Goal: Task Accomplishment & Management: Complete application form

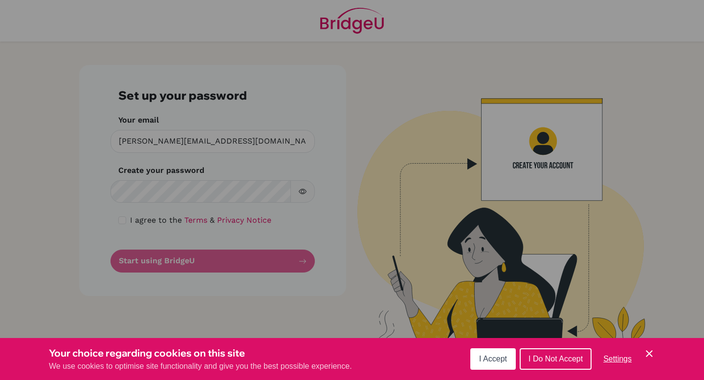
click at [385, 166] on div "Cookie Preferences" at bounding box center [352, 190] width 704 height 380
click at [498, 358] on span "I Accept" at bounding box center [493, 359] width 28 height 8
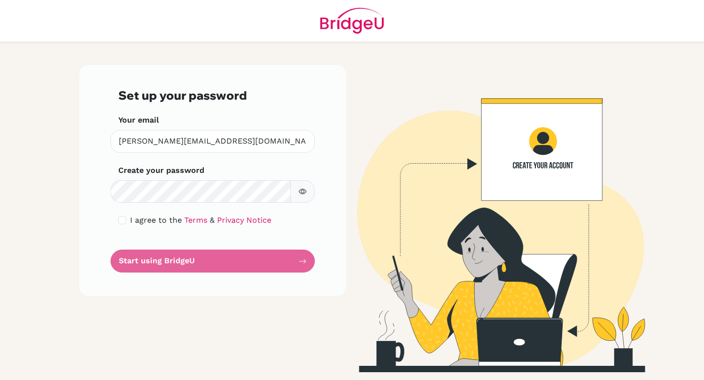
click at [80, 243] on div "Set up your password Your email charles@cialfo.com.sg Invalid email Create your…" at bounding box center [212, 180] width 267 height 231
click at [120, 223] on input "checkbox" at bounding box center [122, 221] width 8 height 8
checkbox input "true"
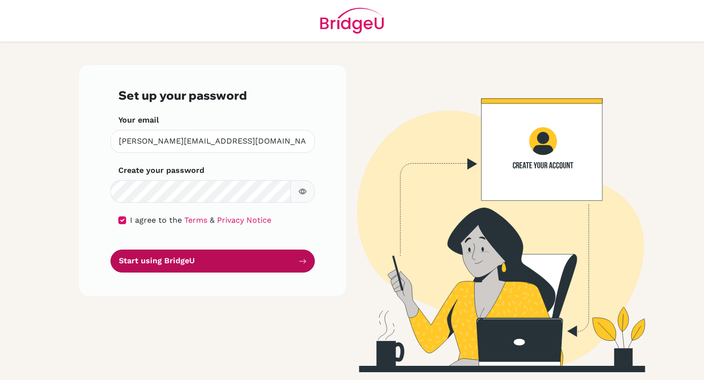
click at [142, 260] on button "Start using BridgeU" at bounding box center [212, 261] width 204 height 23
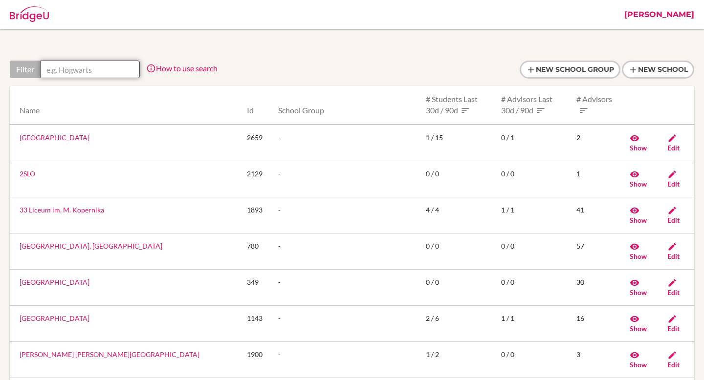
click at [86, 70] on input "text" at bounding box center [90, 70] width 100 height 18
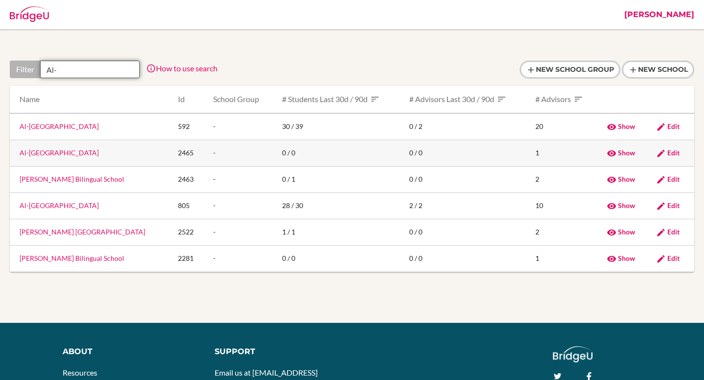
type input "Al-"
click at [56, 152] on link "Al-[GEOGRAPHIC_DATA]" at bounding box center [59, 153] width 79 height 8
click at [626, 154] on span "Show" at bounding box center [626, 153] width 17 height 8
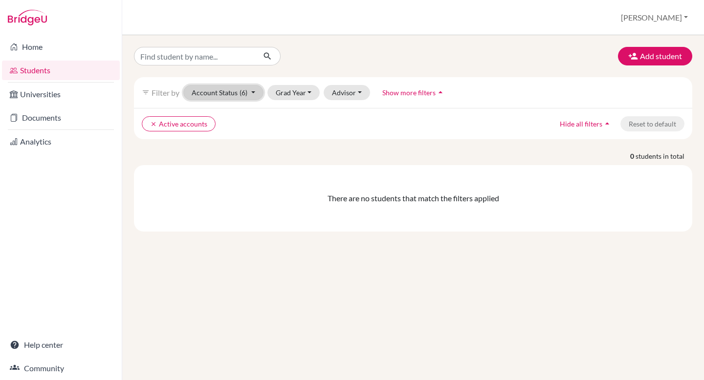
click at [249, 94] on button "Account Status (6)" at bounding box center [223, 92] width 80 height 15
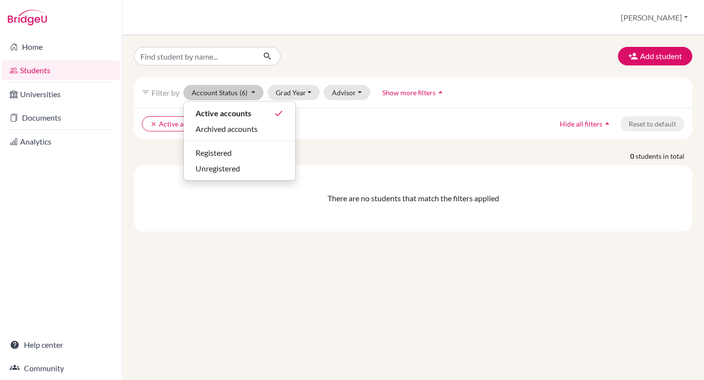
click at [347, 51] on div "Add student" at bounding box center [413, 56] width 573 height 19
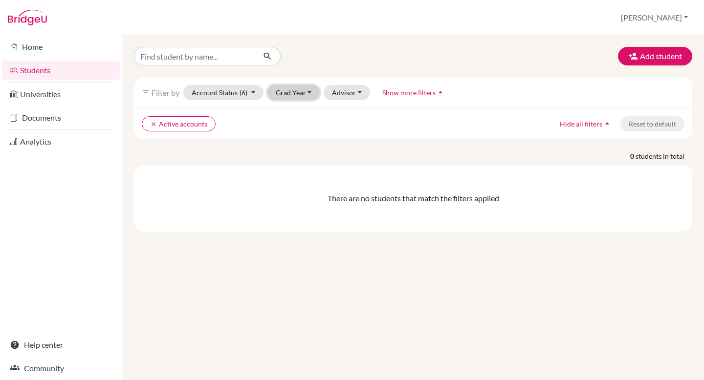
click at [289, 90] on button "Grad Year" at bounding box center [293, 92] width 53 height 15
click at [285, 114] on span "2026" at bounding box center [289, 114] width 18 height 12
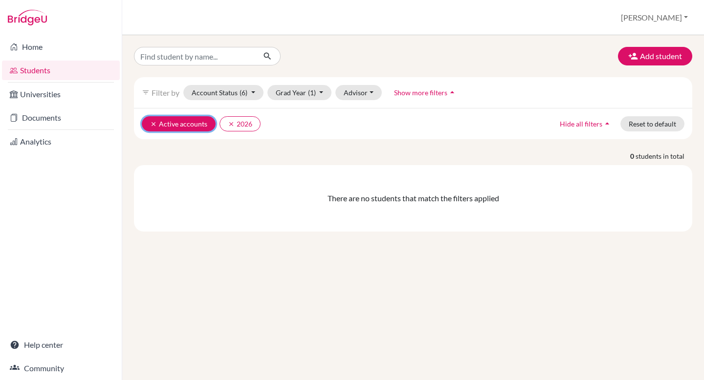
click at [152, 125] on icon "clear" at bounding box center [153, 124] width 7 height 7
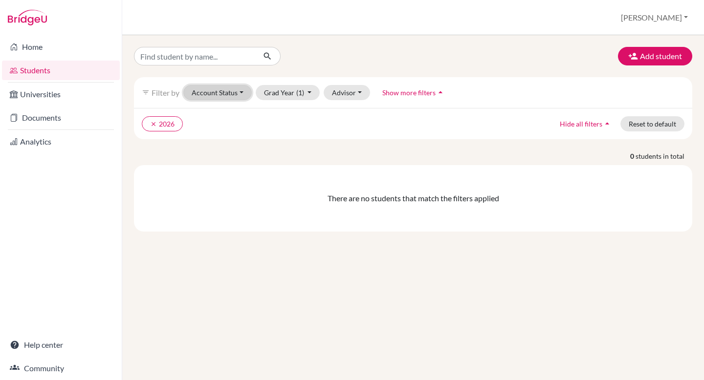
click at [236, 93] on button "Account Status" at bounding box center [217, 92] width 68 height 15
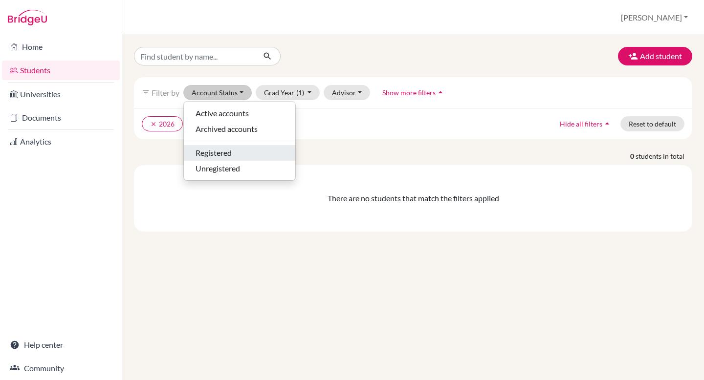
click at [223, 150] on span "Registered" at bounding box center [214, 153] width 36 height 12
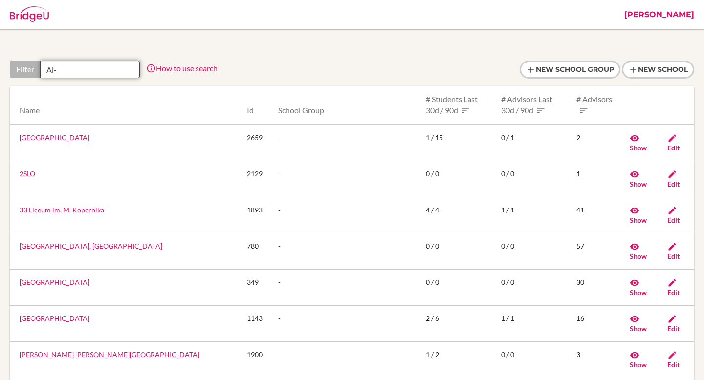
click at [82, 68] on input "Al-" at bounding box center [90, 70] width 100 height 18
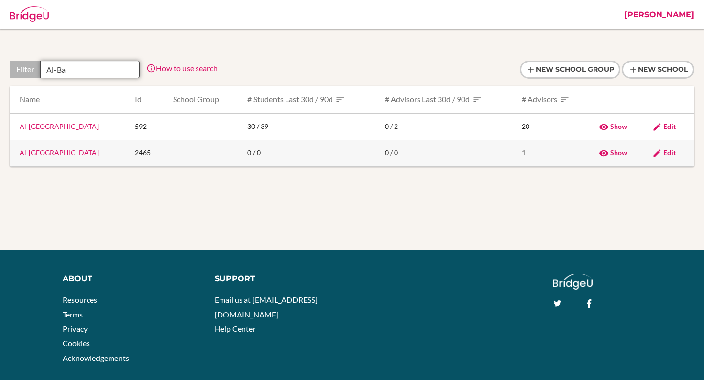
type input "Al-Ba"
click at [61, 154] on link "Al-[GEOGRAPHIC_DATA]" at bounding box center [59, 153] width 79 height 8
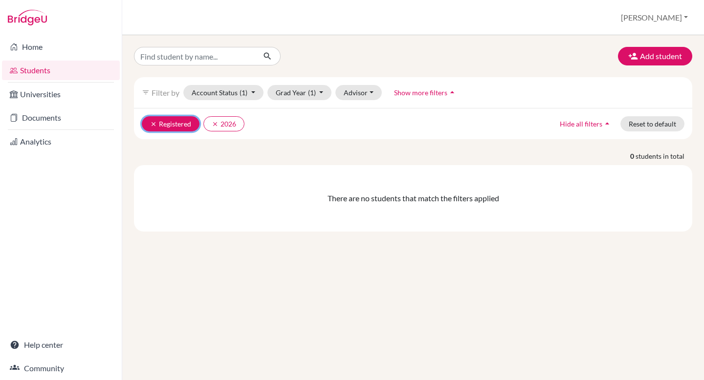
click at [151, 120] on button "clear Registered" at bounding box center [171, 123] width 58 height 15
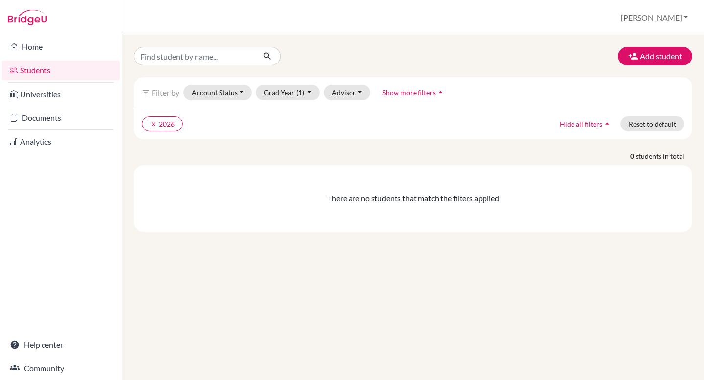
click at [433, 99] on button "Show more filters arrow_drop_up" at bounding box center [414, 92] width 80 height 15
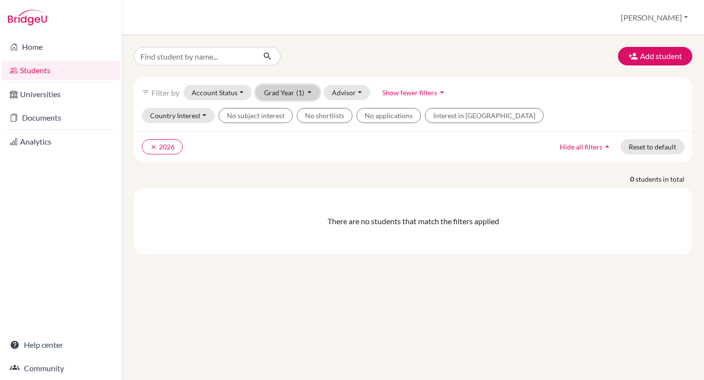
click at [303, 89] on span "(1)" at bounding box center [300, 92] width 8 height 8
click at [537, 59] on div "Add student" at bounding box center [413, 56] width 573 height 19
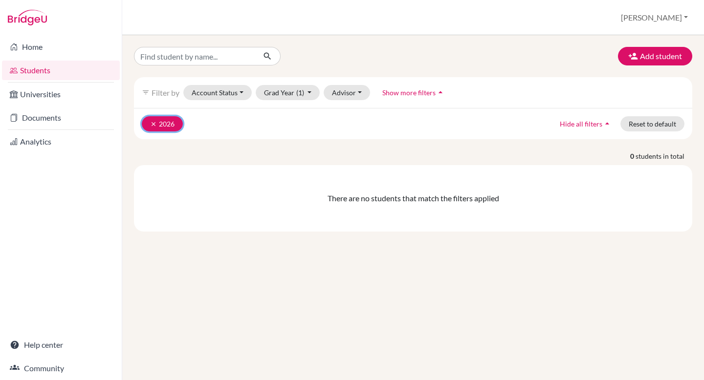
click at [149, 125] on button "clear 2026" at bounding box center [162, 123] width 41 height 15
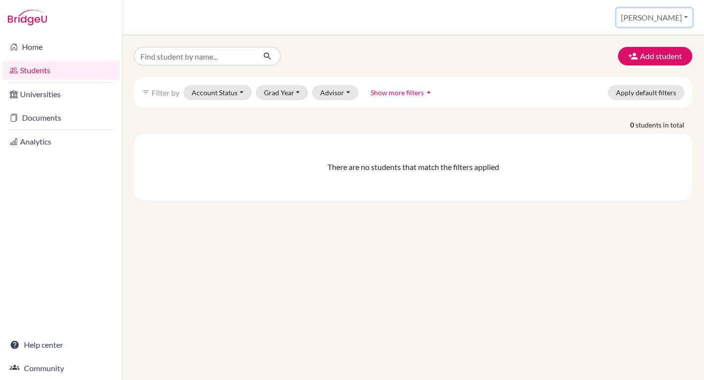
click at [682, 12] on button "[PERSON_NAME]" at bounding box center [655, 17] width 76 height 19
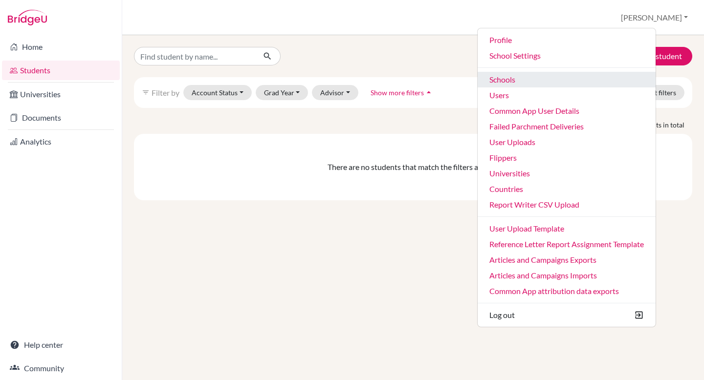
click at [528, 82] on link "Schools" at bounding box center [567, 80] width 178 height 16
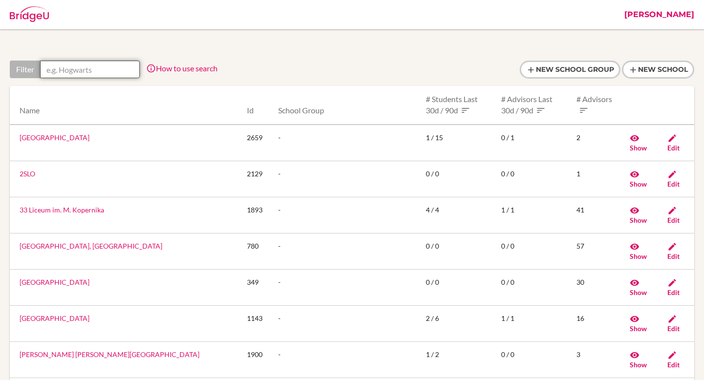
click at [90, 66] on input "text" at bounding box center [90, 70] width 100 height 18
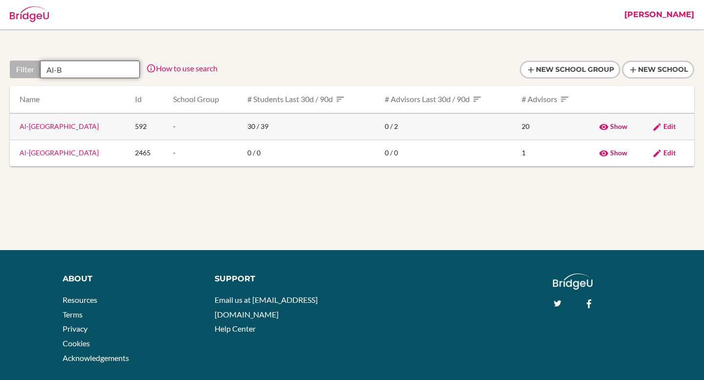
type input "Al-B"
click at [614, 124] on span "Show" at bounding box center [618, 126] width 17 height 8
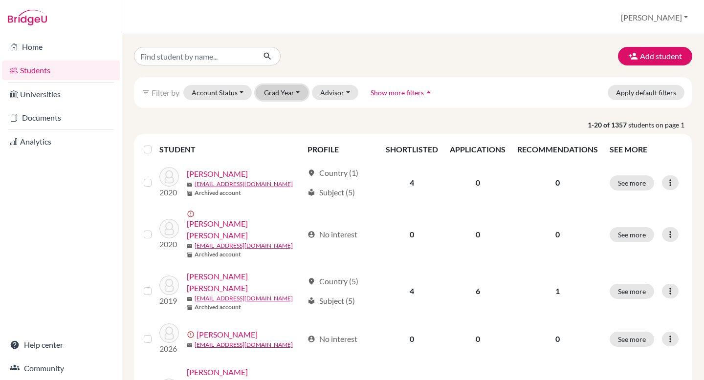
click at [292, 94] on button "Grad Year" at bounding box center [282, 92] width 53 height 15
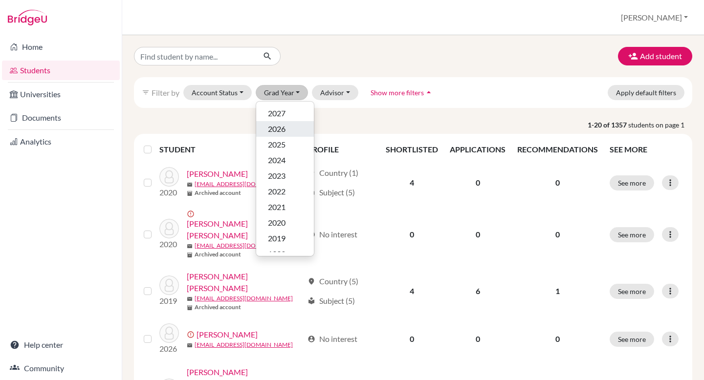
click at [286, 128] on div "2026" at bounding box center [285, 129] width 34 height 12
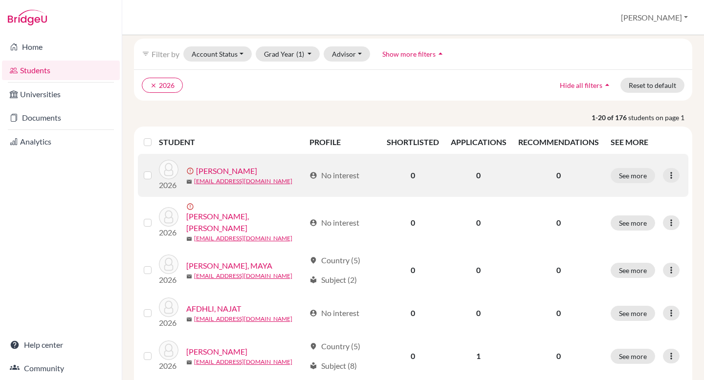
scroll to position [40, 0]
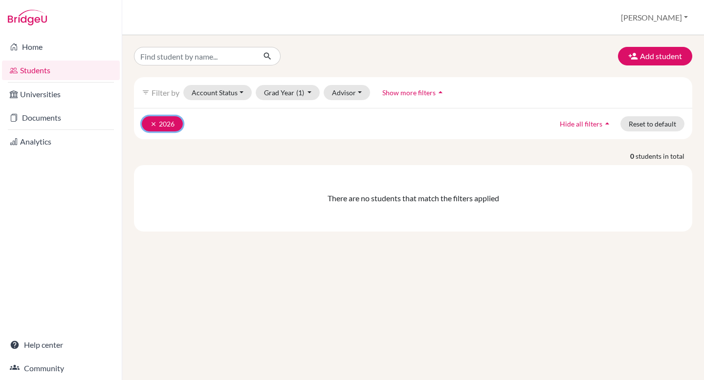
click at [148, 119] on button "clear 2026" at bounding box center [162, 123] width 41 height 15
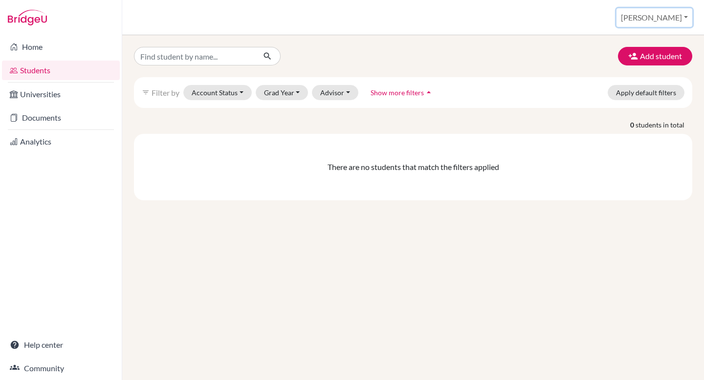
click at [675, 18] on button "[PERSON_NAME]" at bounding box center [655, 17] width 76 height 19
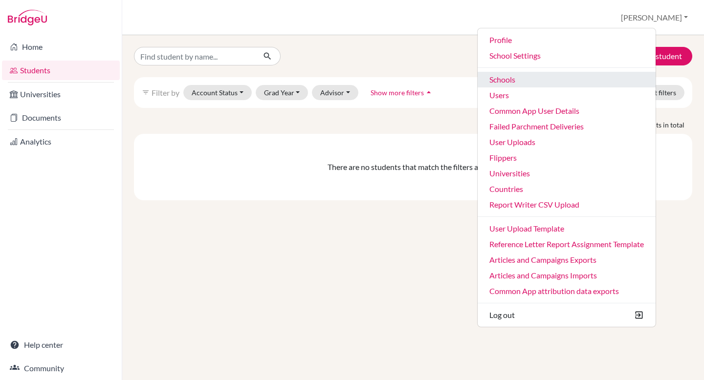
click at [561, 80] on link "Schools" at bounding box center [567, 80] width 178 height 16
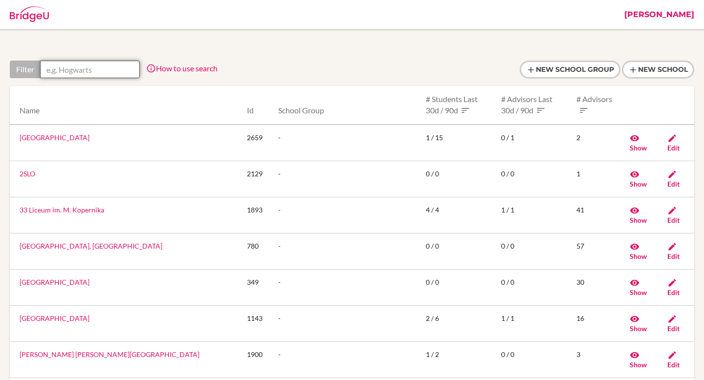
click at [84, 71] on input "text" at bounding box center [90, 70] width 100 height 18
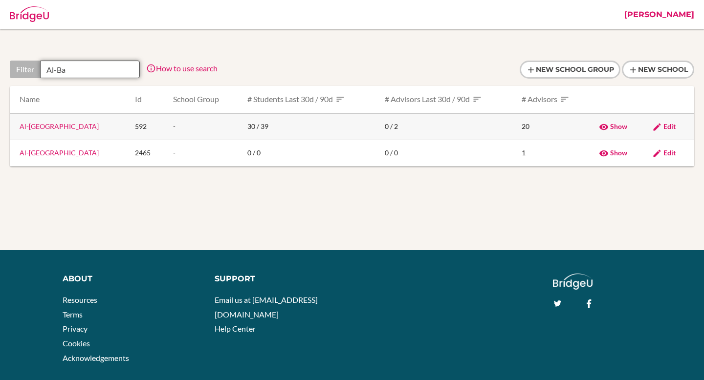
type input "Al-Ba"
click at [66, 126] on link "Al-[GEOGRAPHIC_DATA]" at bounding box center [59, 126] width 79 height 8
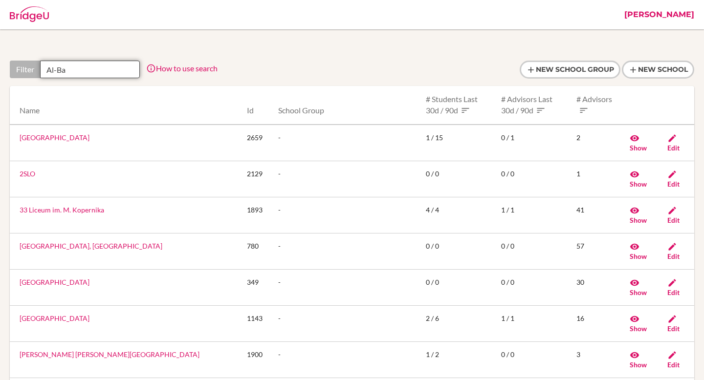
click at [80, 68] on input "Al-Ba" at bounding box center [90, 70] width 100 height 18
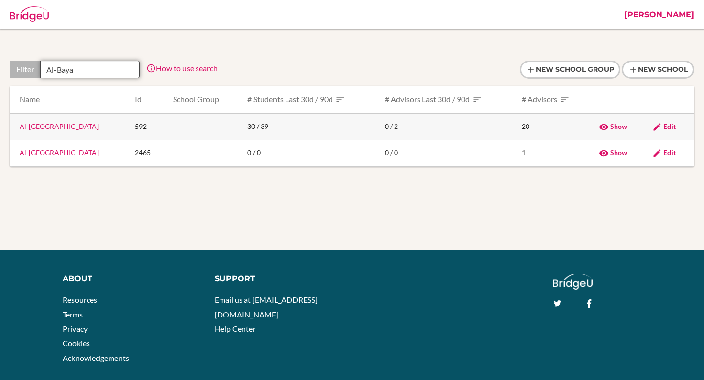
type input "Al-Baya"
drag, startPoint x: 109, startPoint y: 128, endPoint x: 15, endPoint y: 123, distance: 94.0
click at [15, 123] on td "Al-[GEOGRAPHIC_DATA]" at bounding box center [68, 126] width 117 height 27
copy link "Al-[GEOGRAPHIC_DATA]"
click at [340, 67] on div at bounding box center [352, 70] width 684 height 18
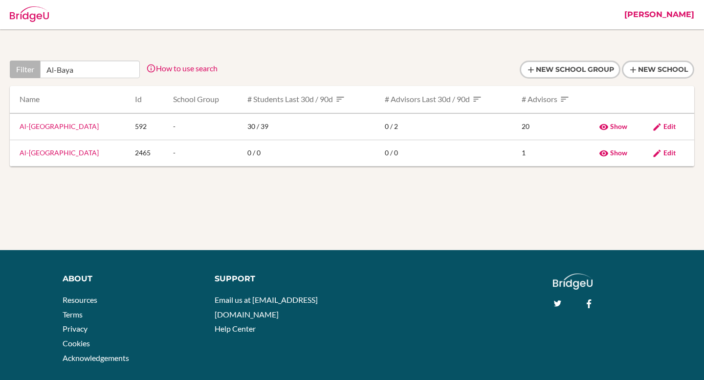
click at [340, 67] on div at bounding box center [352, 70] width 684 height 18
click at [76, 74] on input "Al-Baya" at bounding box center [90, 70] width 100 height 18
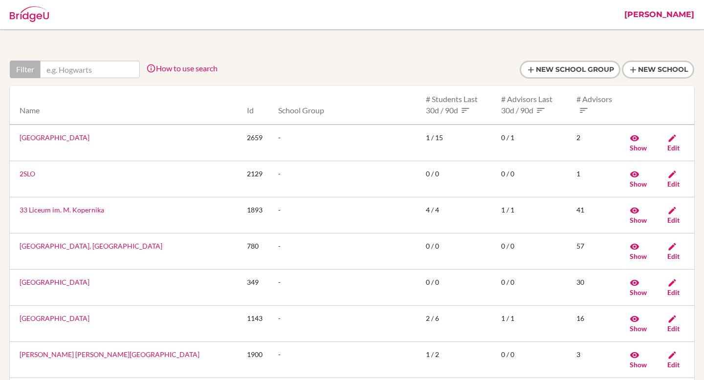
click at [674, 14] on link "[PERSON_NAME]" at bounding box center [659, 14] width 80 height 29
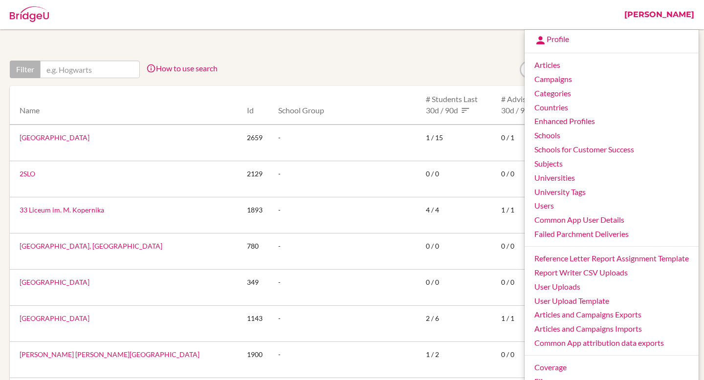
click at [397, 68] on div at bounding box center [352, 70] width 684 height 18
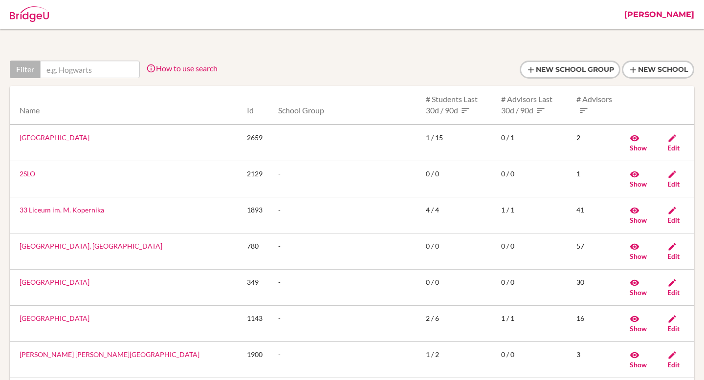
click at [667, 13] on link "[PERSON_NAME]" at bounding box center [659, 14] width 80 height 29
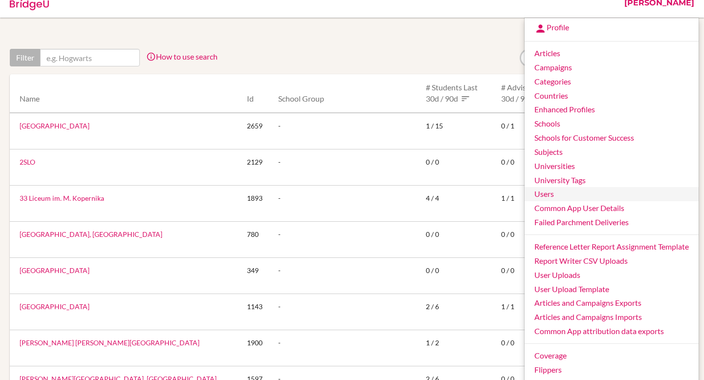
scroll to position [102, 0]
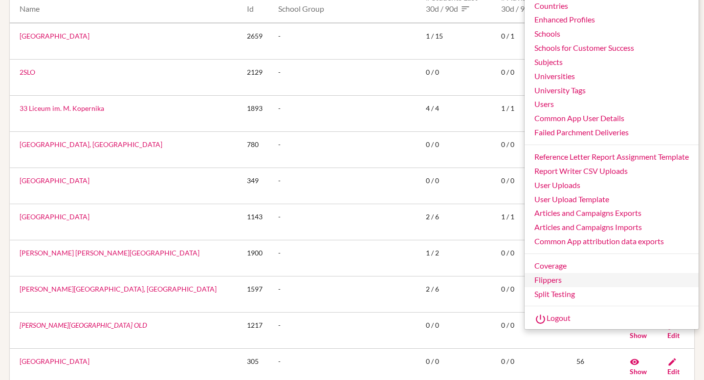
click at [541, 281] on link "Flippers" at bounding box center [612, 280] width 174 height 14
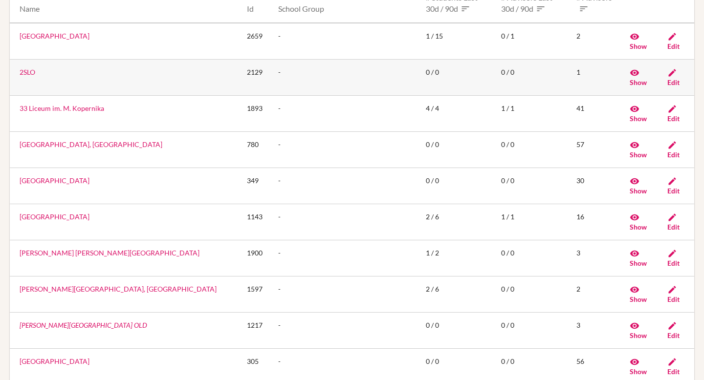
scroll to position [0, 0]
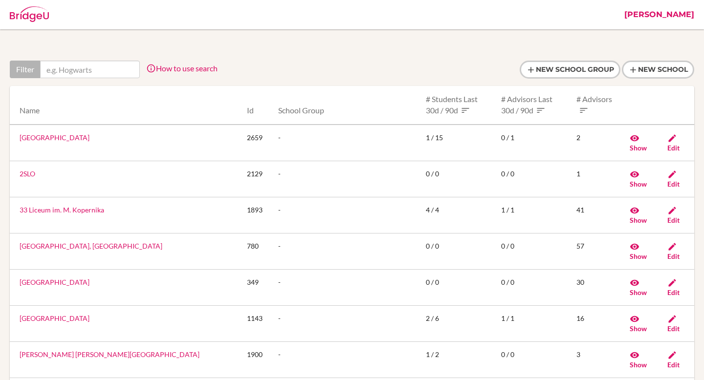
click at [675, 15] on link "[PERSON_NAME]" at bounding box center [659, 14] width 80 height 29
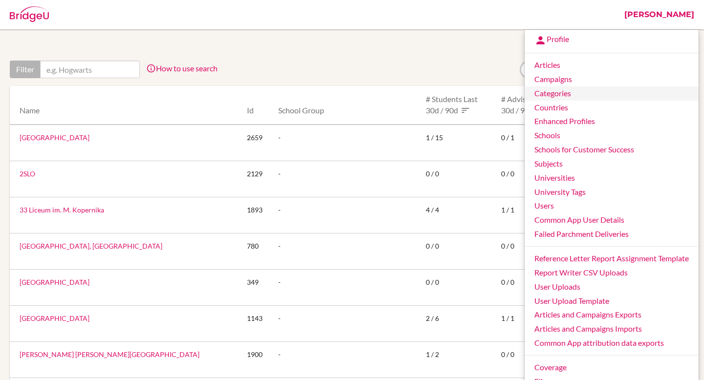
scroll to position [7, 0]
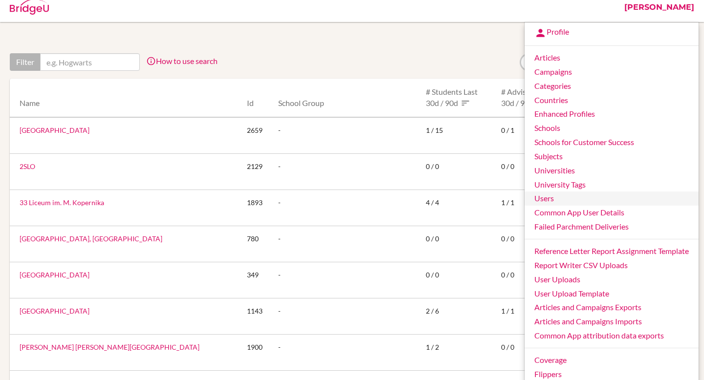
click at [541, 193] on link "Users" at bounding box center [612, 199] width 174 height 14
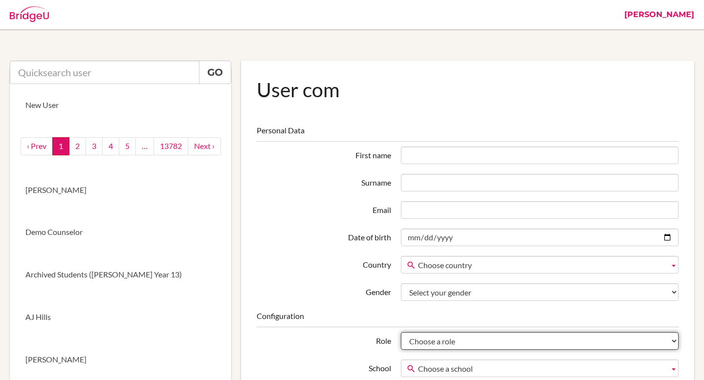
click at [468, 336] on select "Choose a role Student Staff Admin Parent Group admin Recommender" at bounding box center [540, 341] width 278 height 18
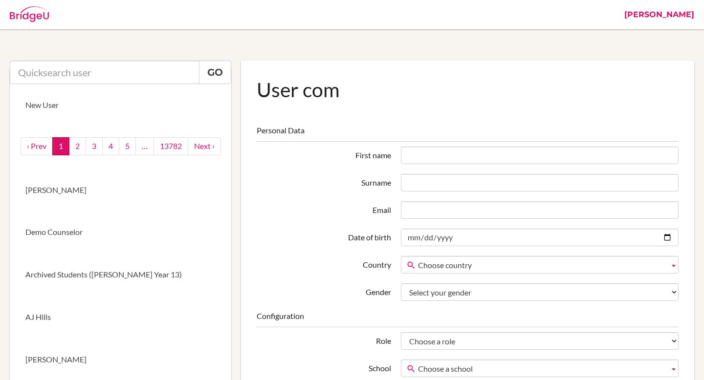
click at [691, 16] on link "[PERSON_NAME]" at bounding box center [659, 14] width 80 height 29
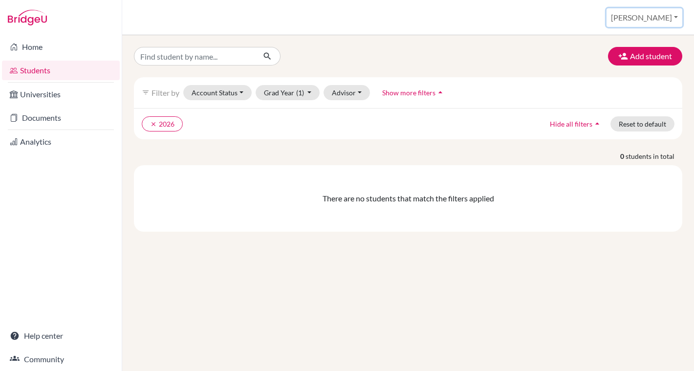
click at [673, 14] on button "[PERSON_NAME]" at bounding box center [645, 17] width 76 height 19
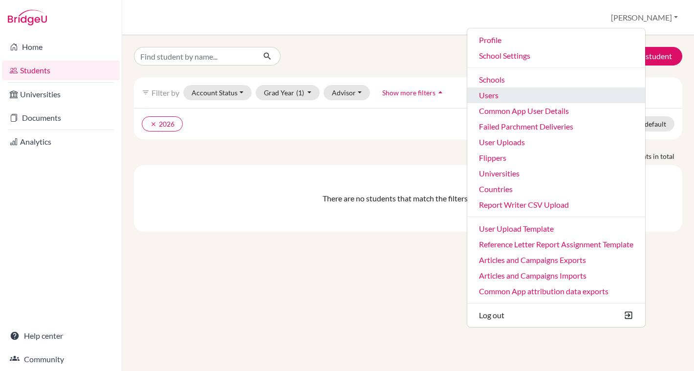
click at [526, 93] on link "Users" at bounding box center [556, 96] width 178 height 16
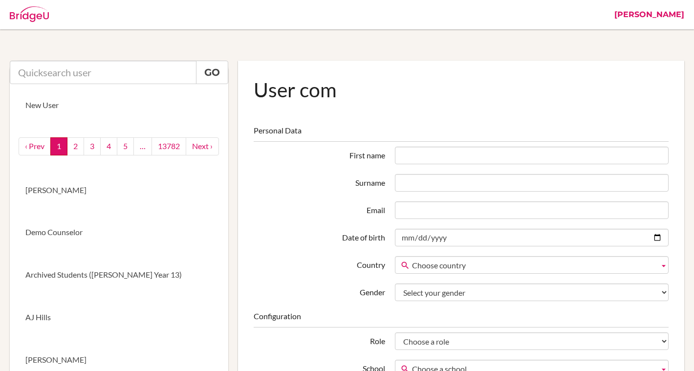
click at [482, 103] on header "User com Personal Data First name Surname Email Date of birth Country Choose co…" at bounding box center [461, 267] width 415 height 383
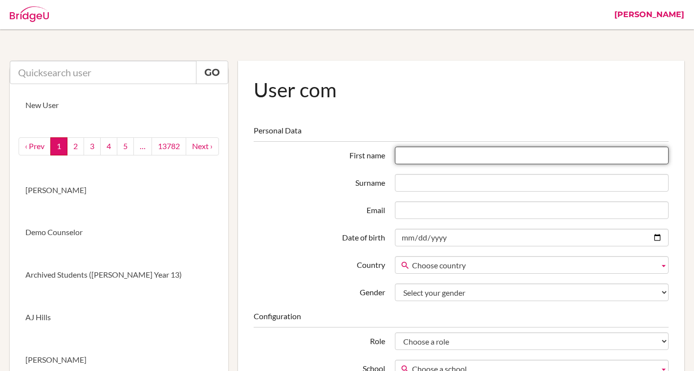
click at [430, 155] on input "First name" at bounding box center [532, 156] width 274 height 18
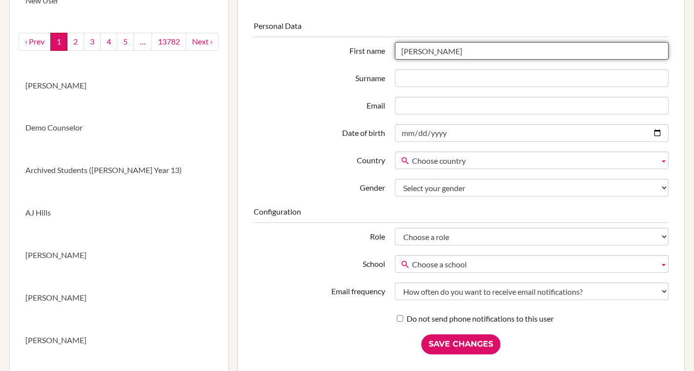
scroll to position [156, 0]
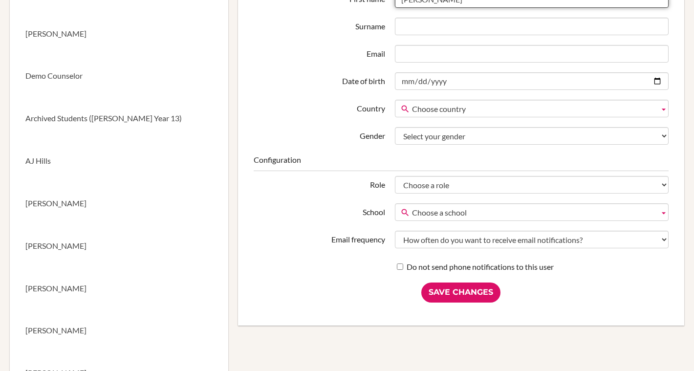
type input "Aayushi Rawat"
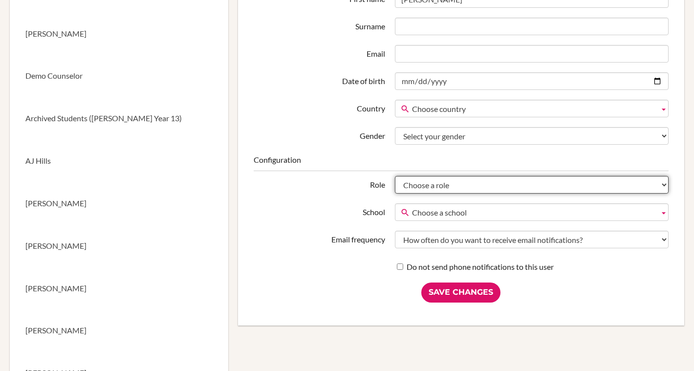
click at [440, 181] on select "Choose a role Student Staff Admin Parent Group admin Recommender" at bounding box center [532, 185] width 274 height 18
select select "admin"
click at [395, 176] on select "Choose a role Student Staff Admin Parent Group admin Recommender" at bounding box center [532, 185] width 274 height 18
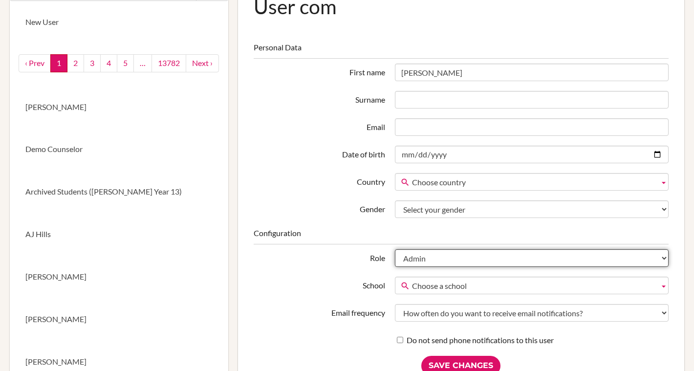
scroll to position [58, 0]
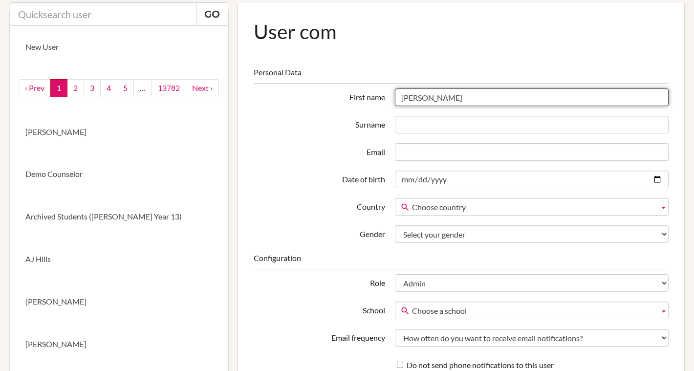
click at [445, 95] on input "Aayushi Rawat" at bounding box center [532, 97] width 274 height 18
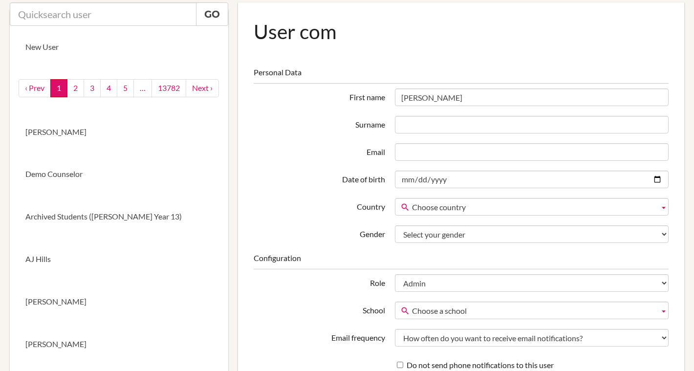
click at [376, 133] on div "Surname" at bounding box center [461, 125] width 425 height 18
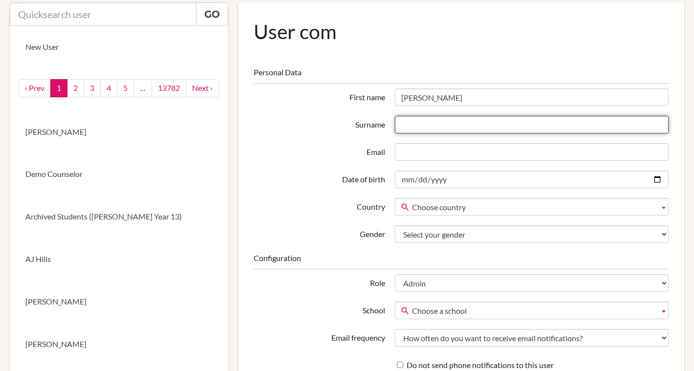
click at [405, 126] on input "Surname" at bounding box center [532, 125] width 274 height 18
paste input "Rawat"
type input "Rawat"
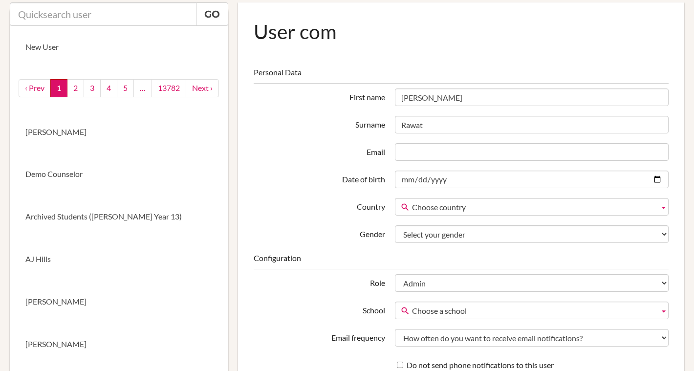
click at [438, 106] on fieldset "Personal Data First name Aayushi Rawat Surname Rawat Email Date of birth Countr…" at bounding box center [461, 155] width 415 height 176
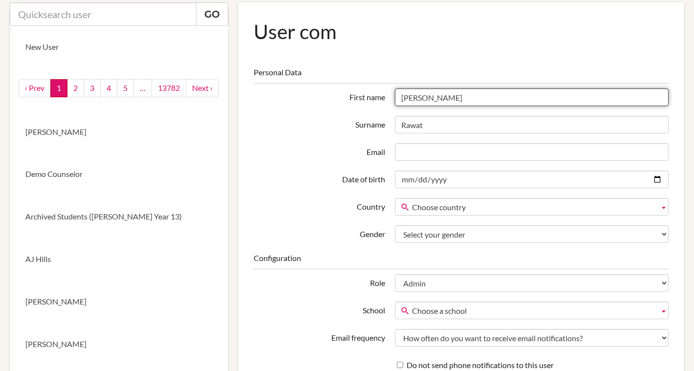
click at [440, 101] on input "Aayushi Rawat" at bounding box center [532, 97] width 274 height 18
type input "Aayushi"
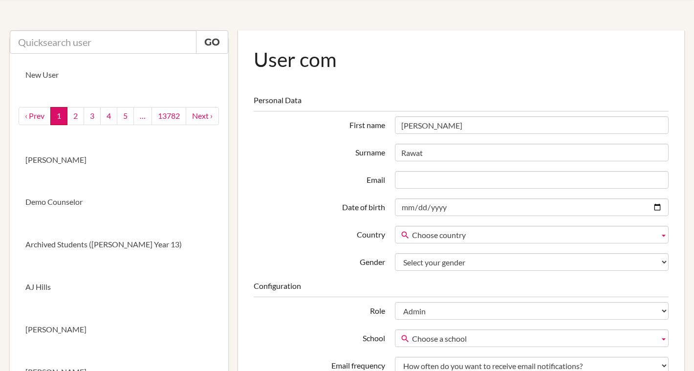
scroll to position [0, 0]
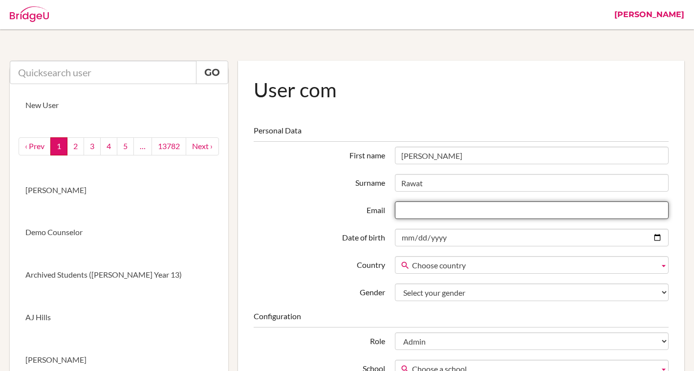
click at [426, 207] on input "Email" at bounding box center [532, 210] width 274 height 18
paste input "aayushi.rawat@cialfo.com.sg"
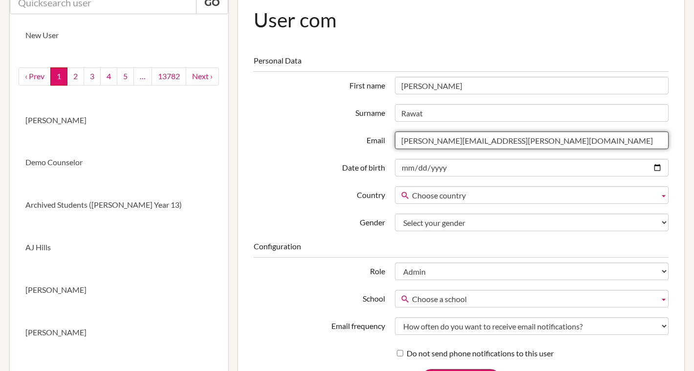
scroll to position [214, 0]
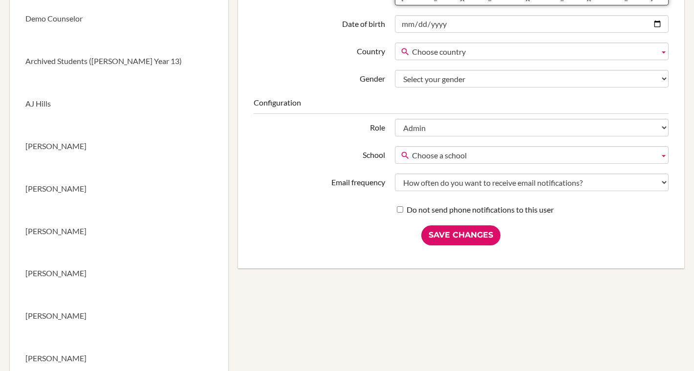
type input "aayushi.rawat@cialfo.com.sg"
click at [303, 250] on div "User com Personal Data First name Aayushi Surname Rawat Email aayushi.rawat@cia…" at bounding box center [461, 57] width 446 height 421
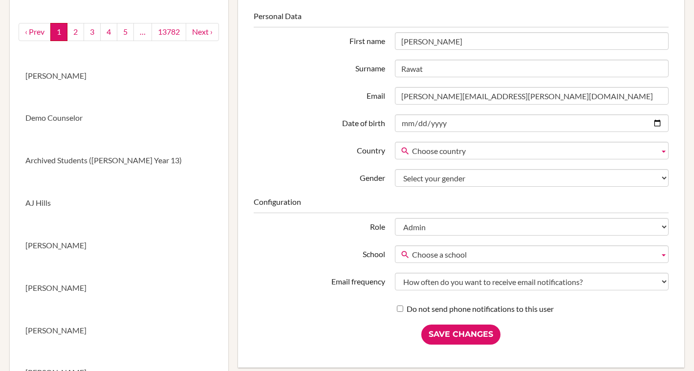
scroll to position [115, 0]
click at [464, 336] on input "Save Changes" at bounding box center [460, 334] width 79 height 20
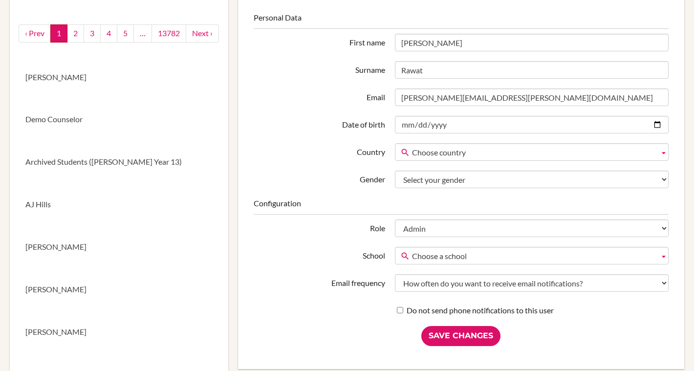
scroll to position [0, 0]
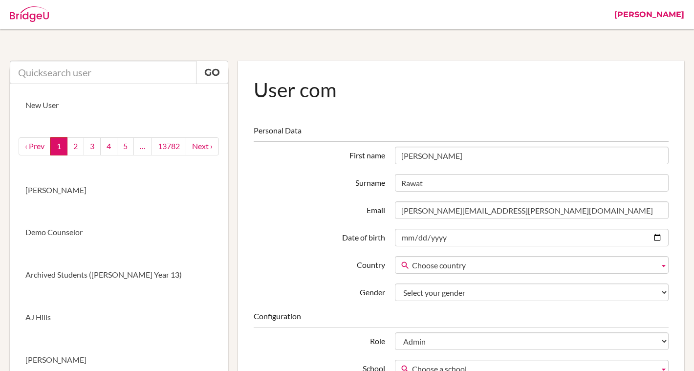
click at [663, 12] on link "[PERSON_NAME]" at bounding box center [650, 14] width 80 height 29
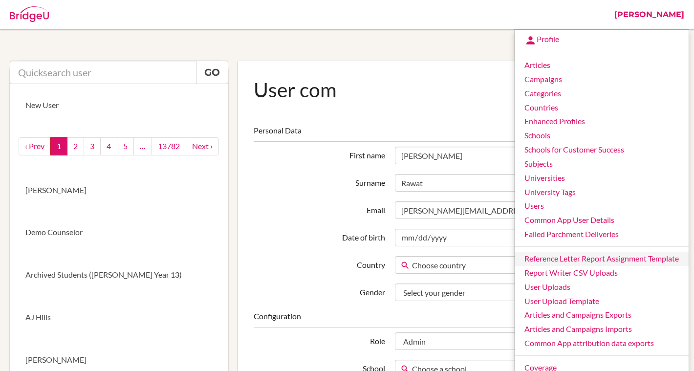
scroll to position [35, 0]
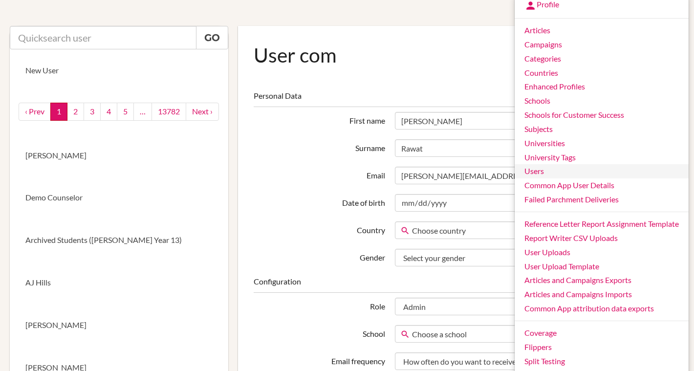
click at [532, 173] on link "Users" at bounding box center [602, 171] width 174 height 14
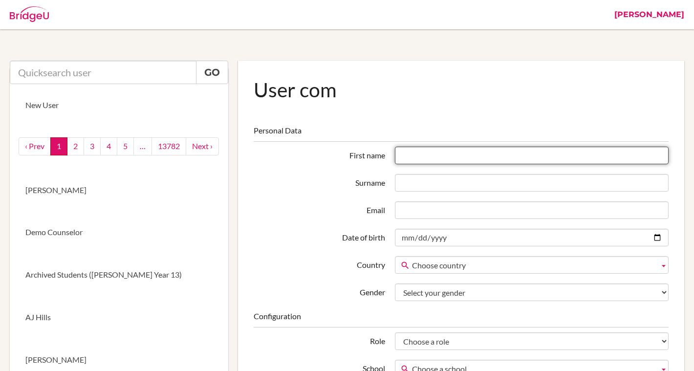
click at [461, 150] on input "First name" at bounding box center [532, 156] width 274 height 18
type input "Siddharth"
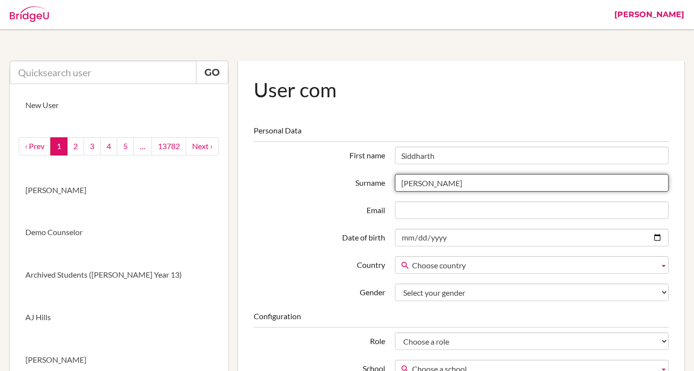
type input "[PERSON_NAME]"
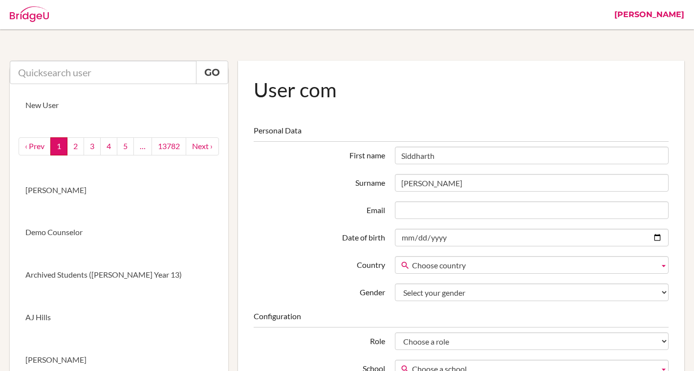
click at [332, 217] on div "Email" at bounding box center [461, 210] width 425 height 18
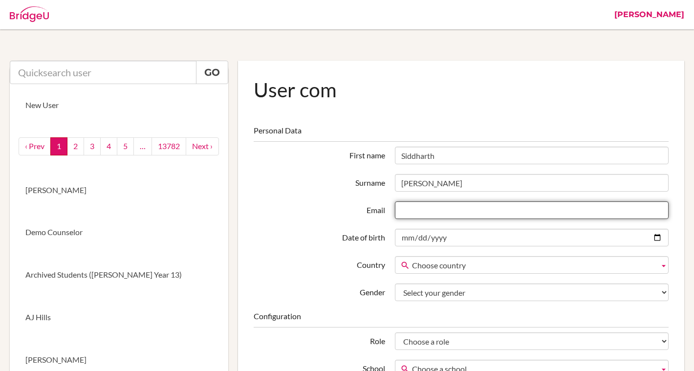
click at [427, 211] on input "Email" at bounding box center [532, 210] width 274 height 18
paste input "[EMAIL_ADDRESS][PERSON_NAME][DOMAIN_NAME]"
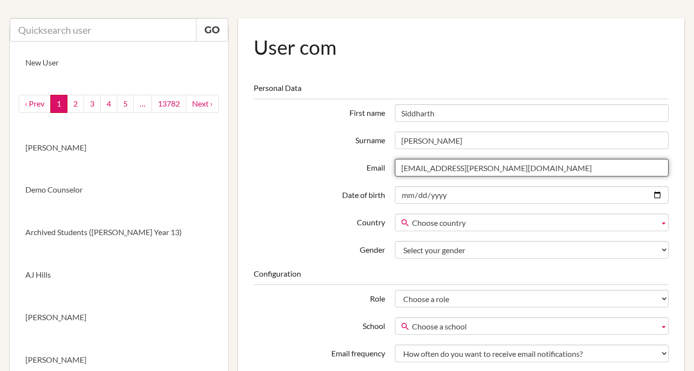
scroll to position [215, 0]
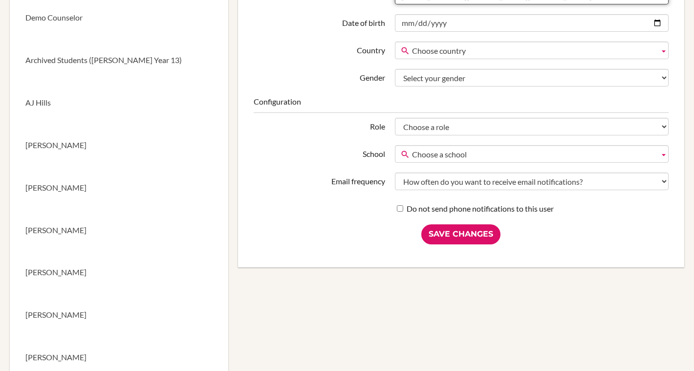
type input "[EMAIL_ADDRESS][PERSON_NAME][DOMAIN_NAME]"
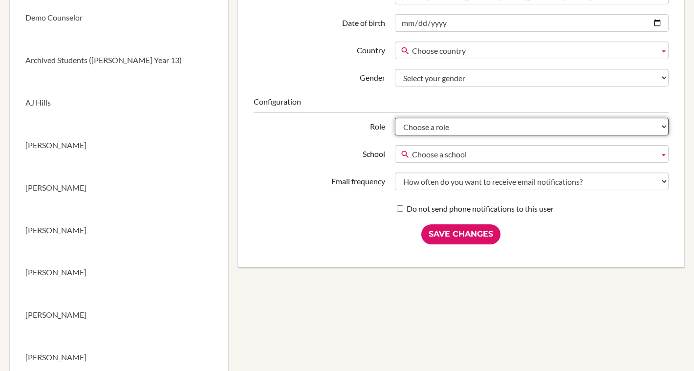
click at [421, 127] on select "Choose a role Student Staff Admin Parent Group admin Recommender" at bounding box center [532, 127] width 274 height 18
select select "admin"
click at [395, 118] on select "Choose a role Student Staff Admin Parent Group admin Recommender" at bounding box center [532, 127] width 274 height 18
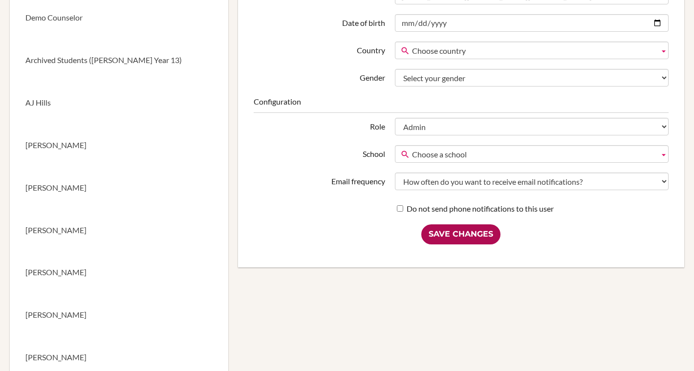
click at [461, 238] on input "Save Changes" at bounding box center [460, 234] width 79 height 20
